Goal: Task Accomplishment & Management: Use online tool/utility

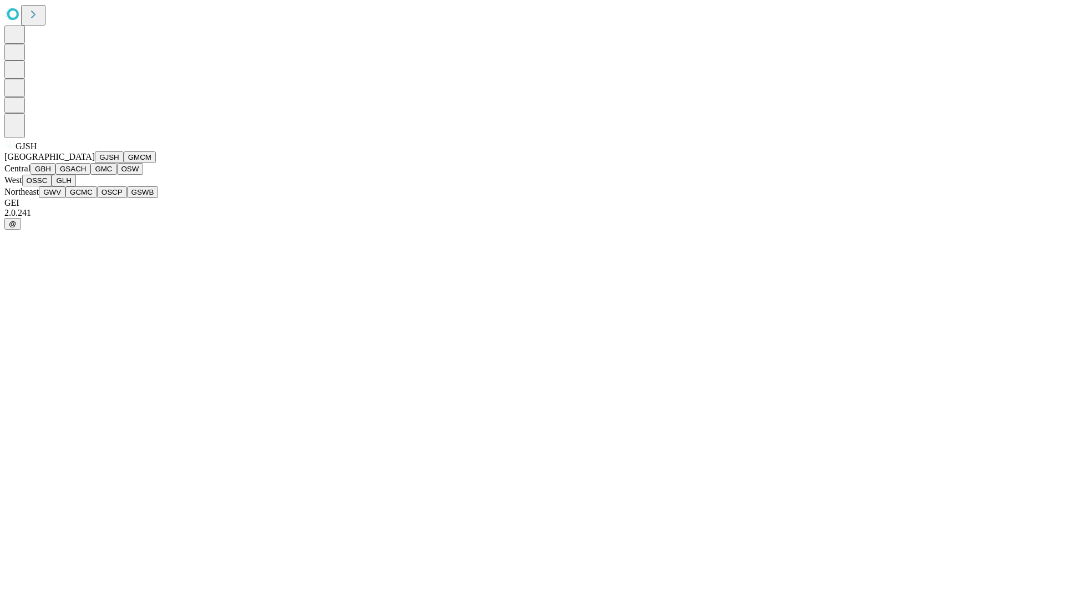
click at [95, 163] on button "GJSH" at bounding box center [109, 157] width 29 height 12
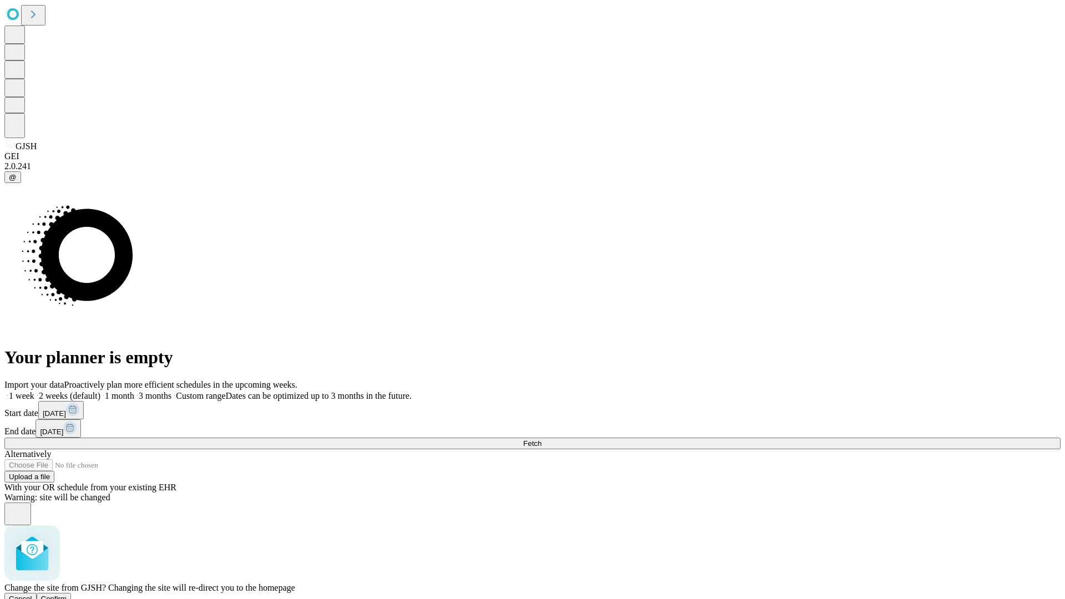
click at [67, 595] on span "Confirm" at bounding box center [54, 599] width 26 height 8
click at [34, 391] on label "1 week" at bounding box center [19, 395] width 30 height 9
click at [541, 439] on span "Fetch" at bounding box center [532, 443] width 18 height 8
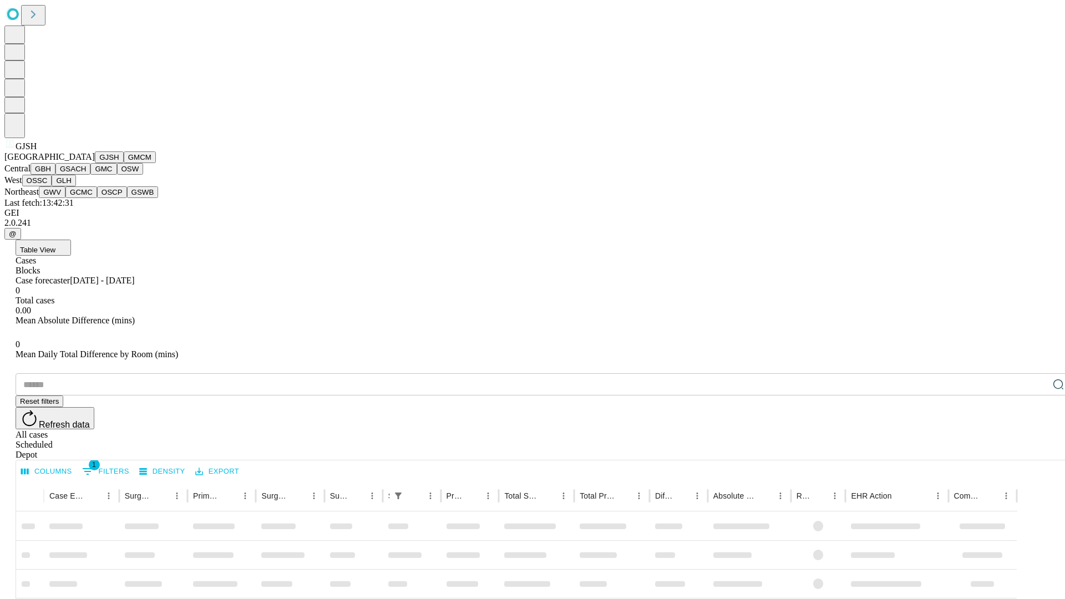
click at [124, 163] on button "GMCM" at bounding box center [140, 157] width 32 height 12
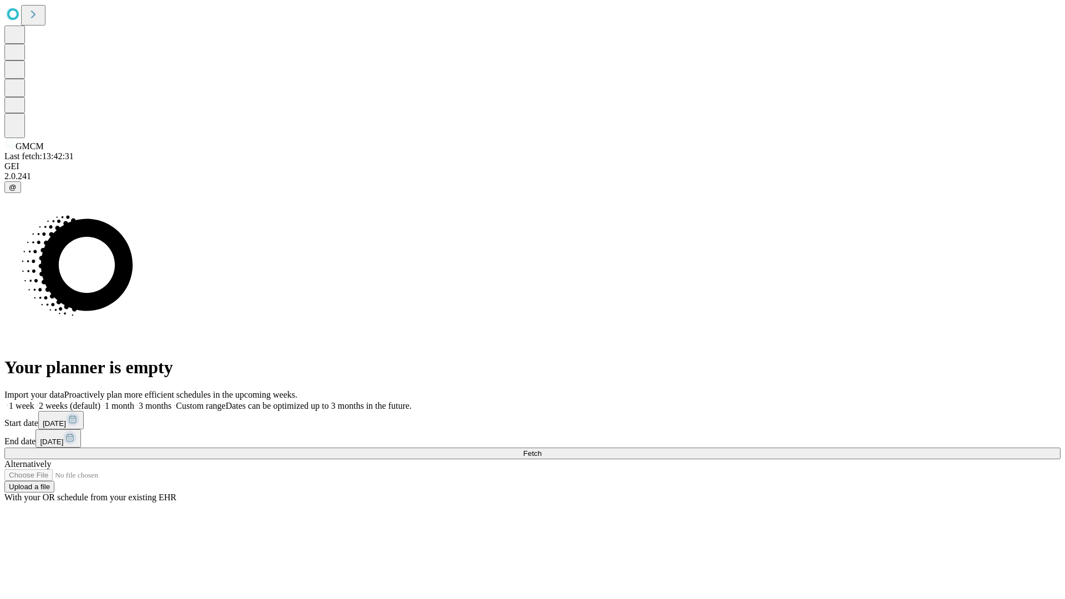
click at [34, 401] on label "1 week" at bounding box center [19, 405] width 30 height 9
click at [541, 449] on span "Fetch" at bounding box center [532, 453] width 18 height 8
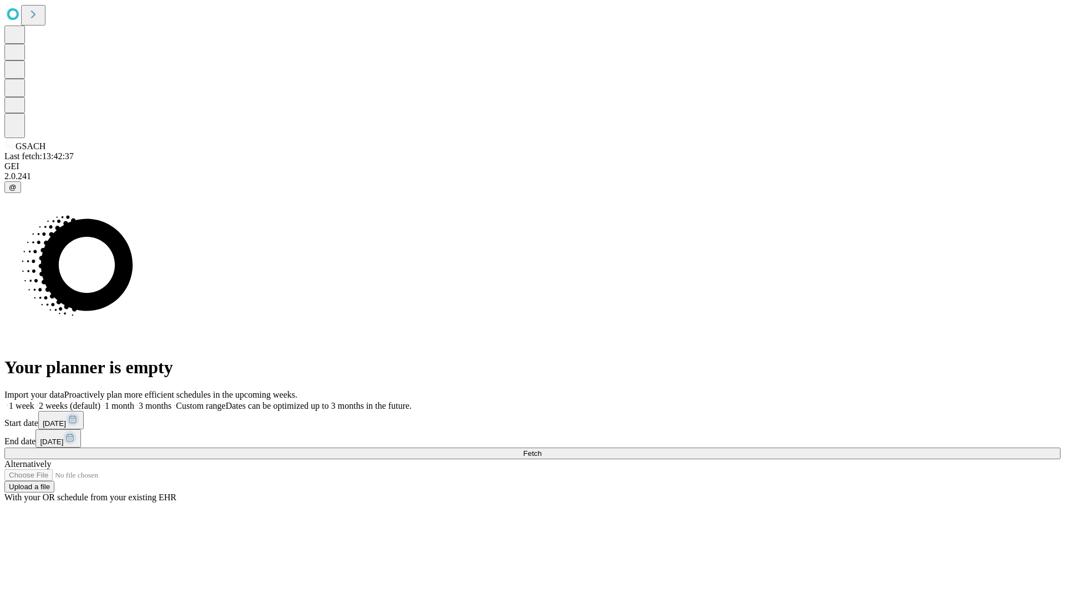
click at [541, 449] on span "Fetch" at bounding box center [532, 453] width 18 height 8
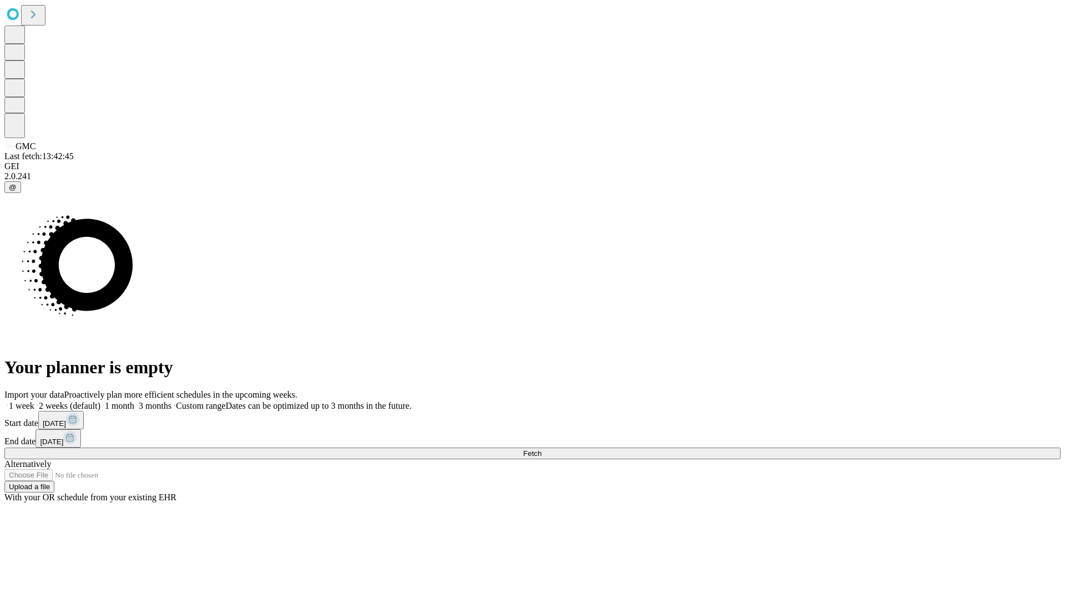
click at [34, 401] on label "1 week" at bounding box center [19, 405] width 30 height 9
click at [541, 449] on span "Fetch" at bounding box center [532, 453] width 18 height 8
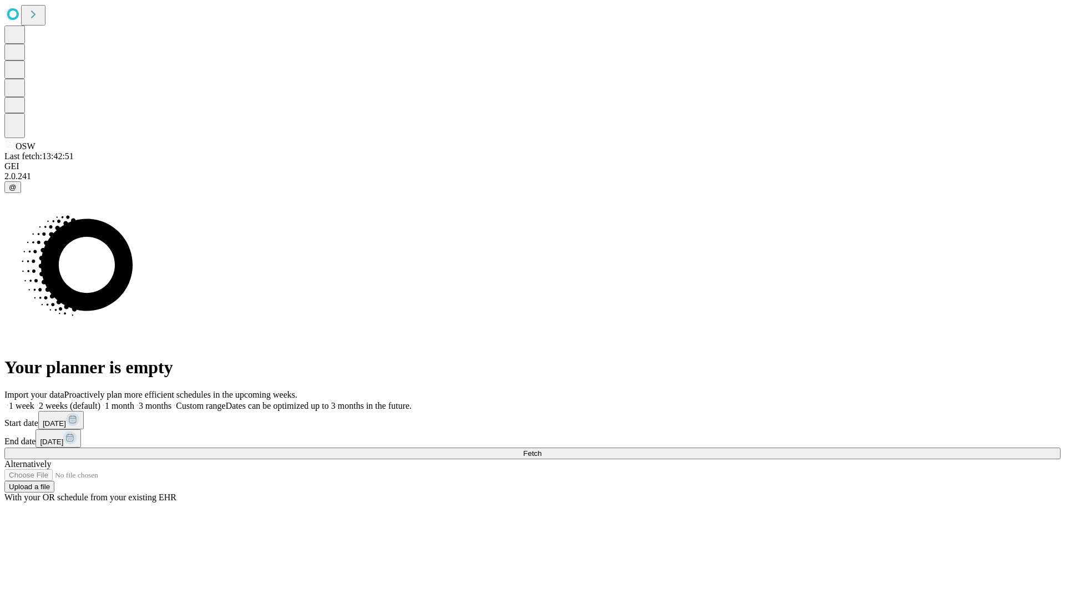
click at [34, 401] on label "1 week" at bounding box center [19, 405] width 30 height 9
click at [541, 449] on span "Fetch" at bounding box center [532, 453] width 18 height 8
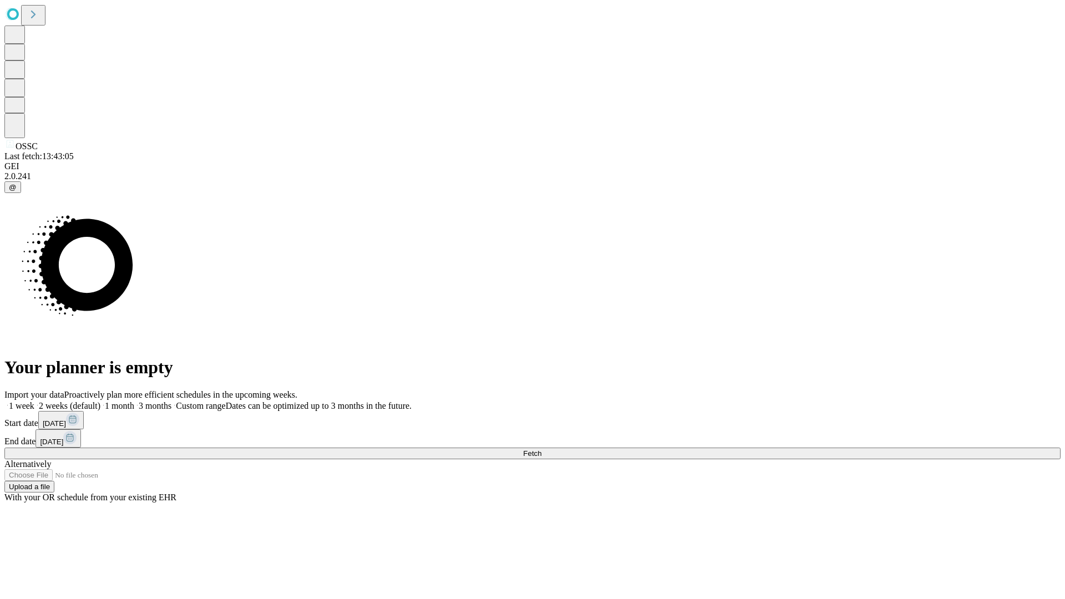
click at [34, 401] on label "1 week" at bounding box center [19, 405] width 30 height 9
click at [541, 449] on span "Fetch" at bounding box center [532, 453] width 18 height 8
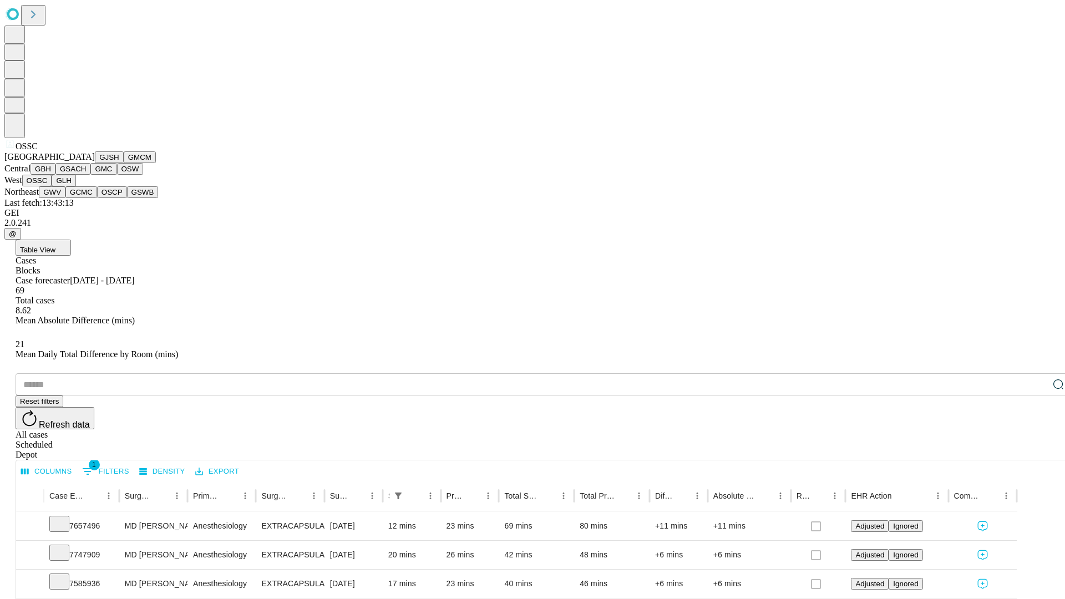
click at [75, 186] on button "GLH" at bounding box center [64, 181] width 24 height 12
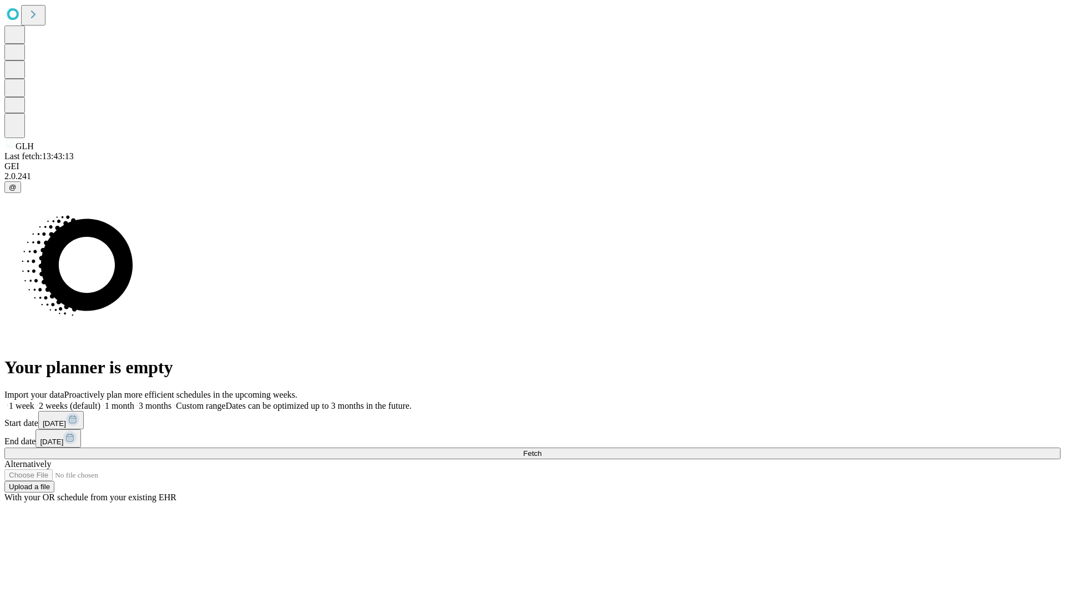
click at [541, 449] on span "Fetch" at bounding box center [532, 453] width 18 height 8
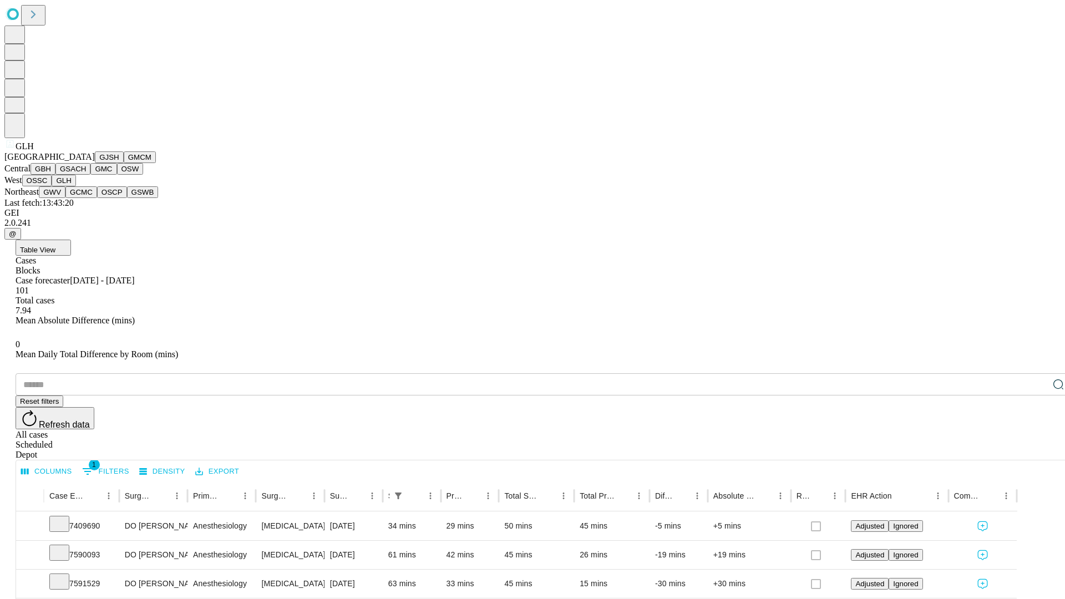
click at [65, 198] on button "GWV" at bounding box center [52, 192] width 27 height 12
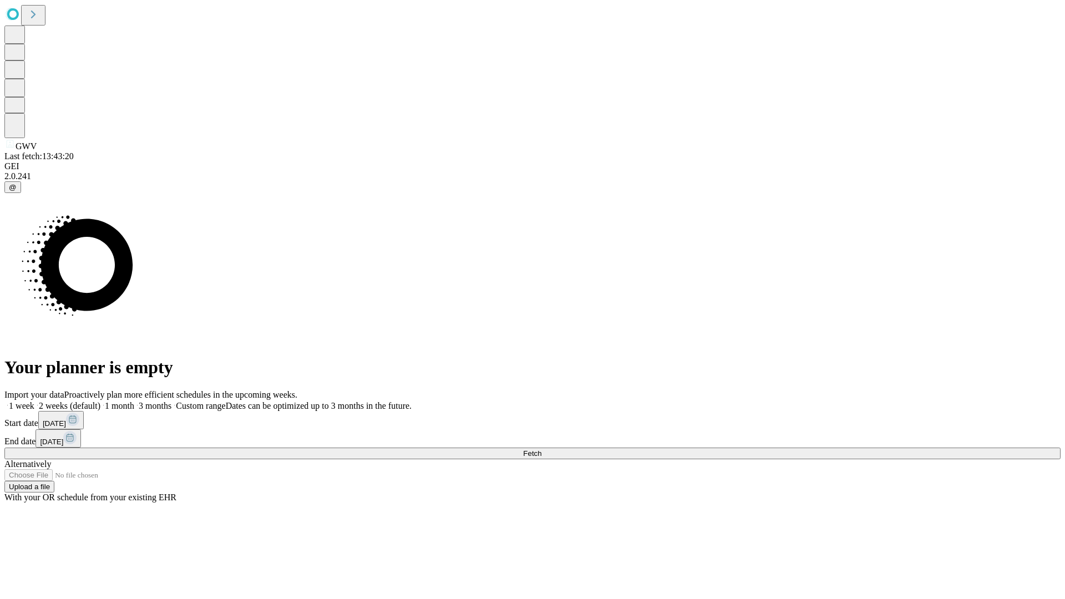
click at [34, 401] on label "1 week" at bounding box center [19, 405] width 30 height 9
click at [541, 449] on span "Fetch" at bounding box center [532, 453] width 18 height 8
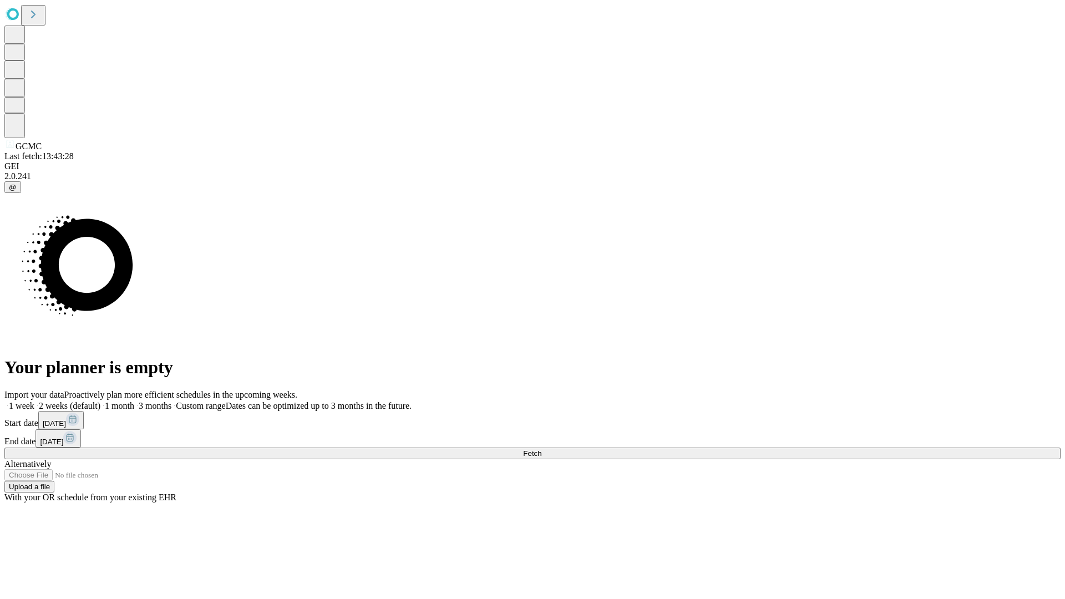
click at [541, 449] on span "Fetch" at bounding box center [532, 453] width 18 height 8
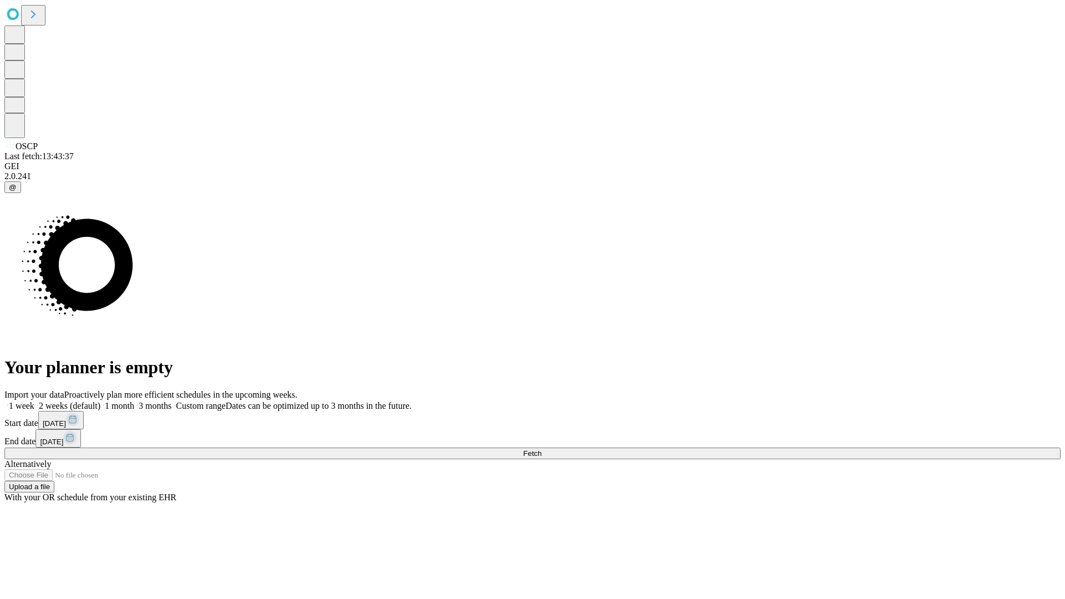
click at [34, 401] on label "1 week" at bounding box center [19, 405] width 30 height 9
click at [541, 449] on span "Fetch" at bounding box center [532, 453] width 18 height 8
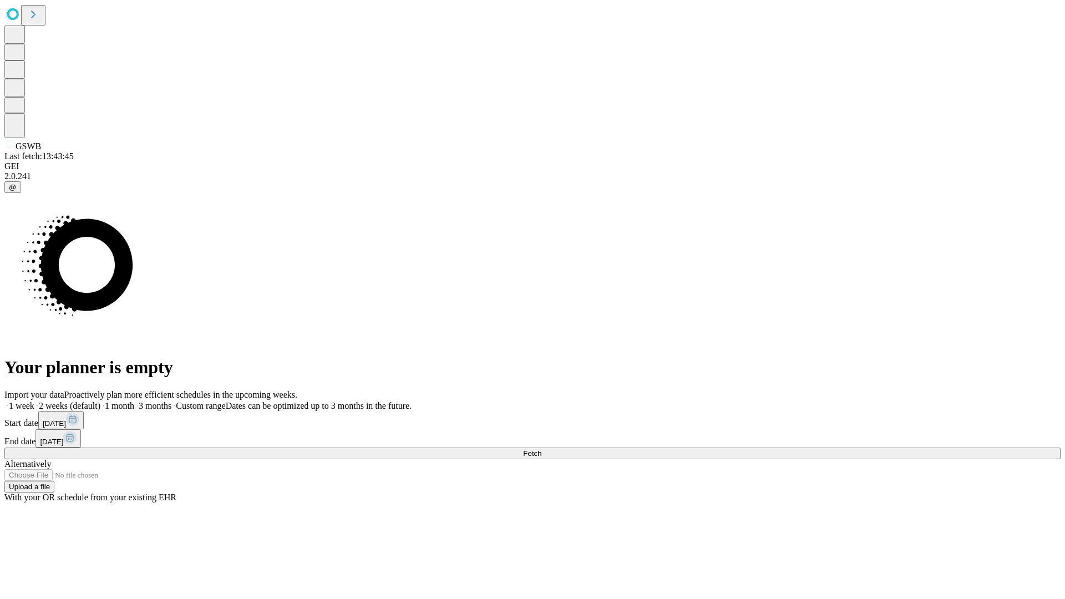
click at [34, 401] on label "1 week" at bounding box center [19, 405] width 30 height 9
click at [541, 449] on span "Fetch" at bounding box center [532, 453] width 18 height 8
